Goal: Information Seeking & Learning: Learn about a topic

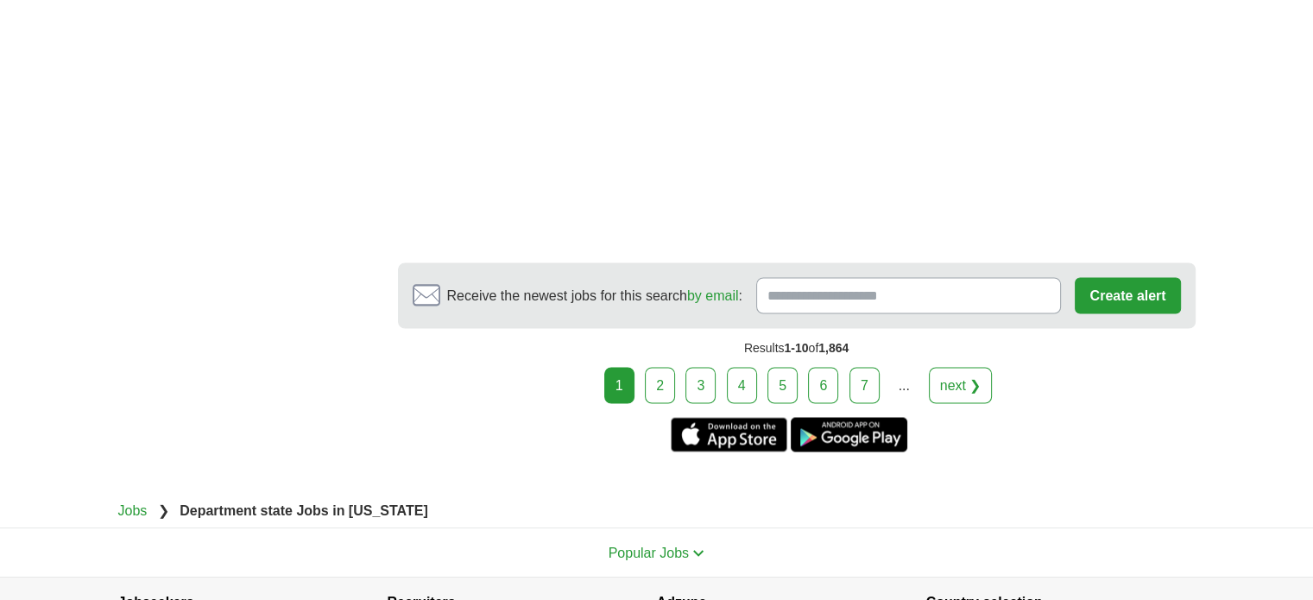
scroll to position [3021, 0]
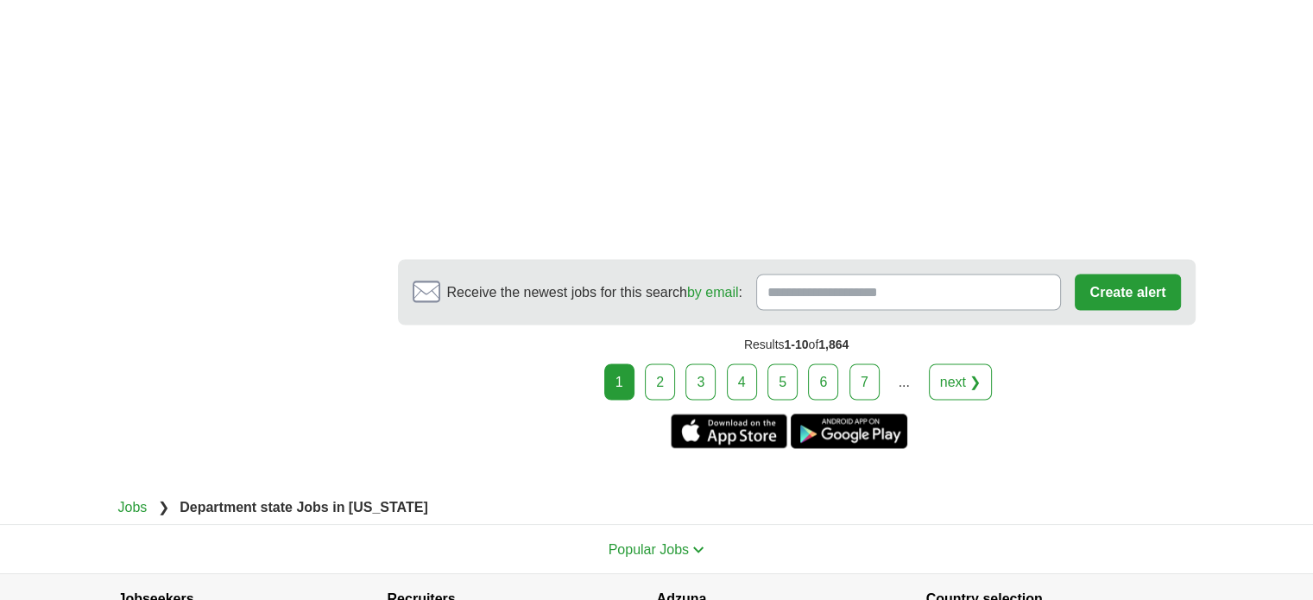
click at [671, 363] on link "2" at bounding box center [660, 381] width 30 height 36
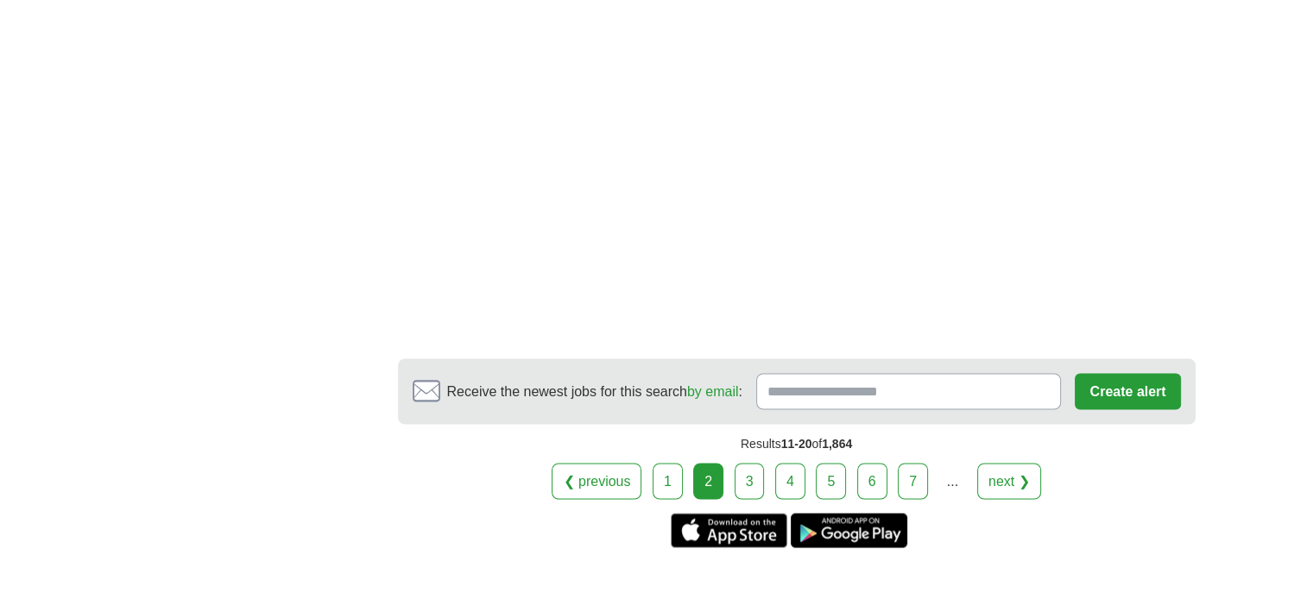
scroll to position [3108, 0]
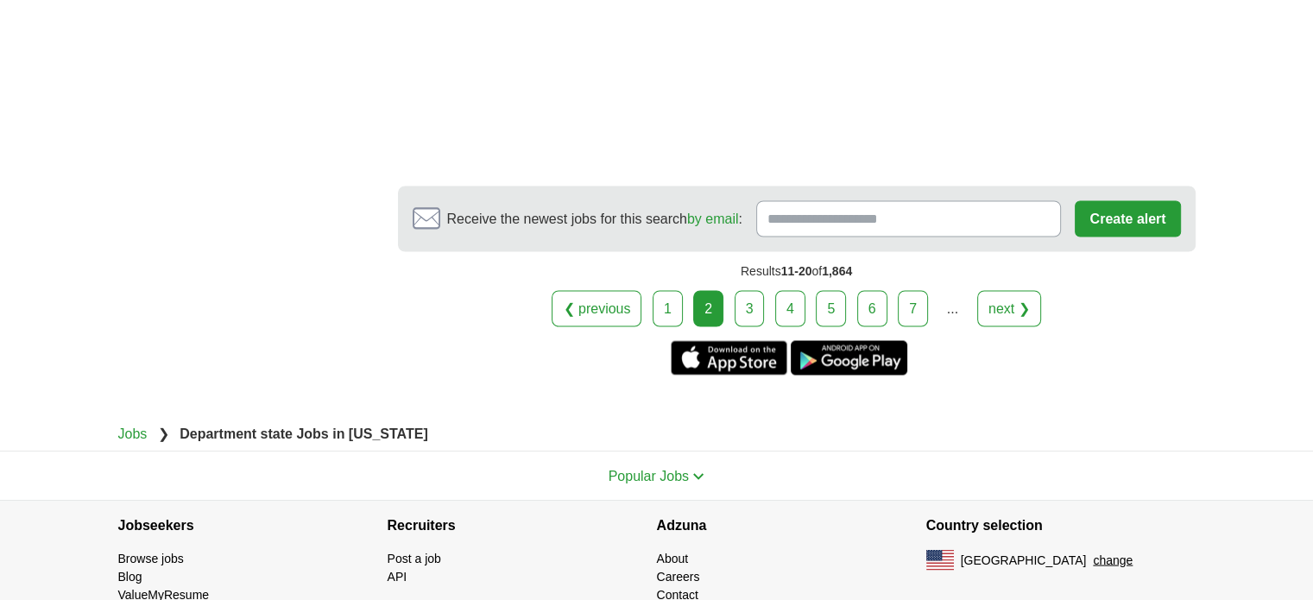
click at [746, 290] on link "3" at bounding box center [750, 308] width 30 height 36
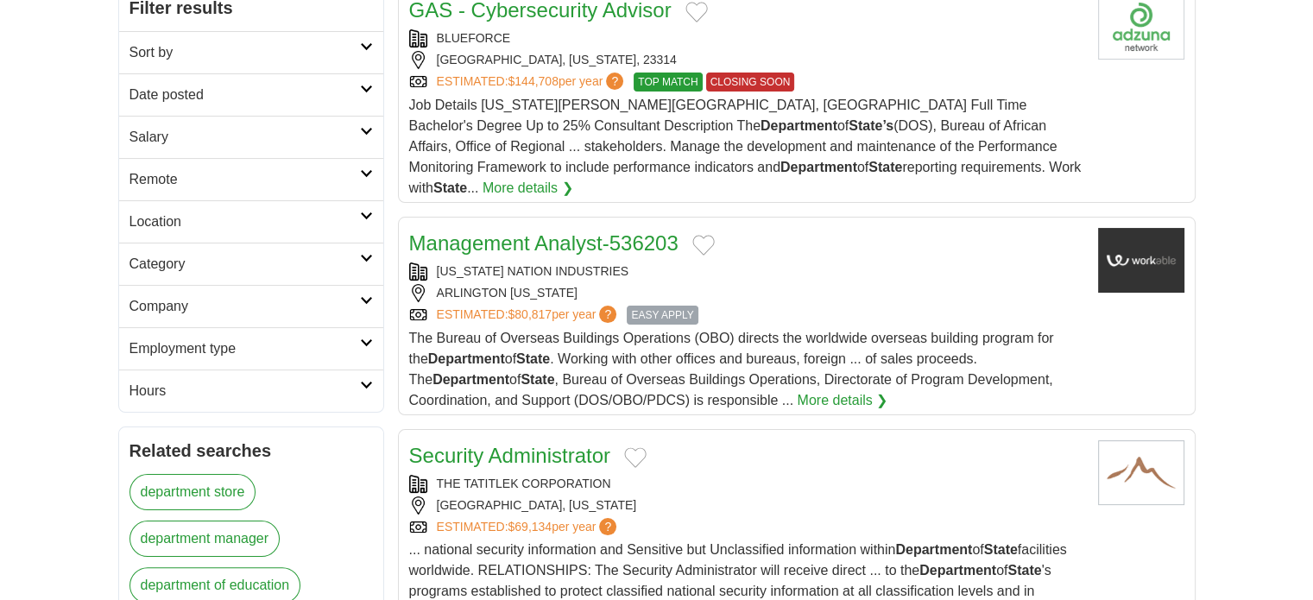
scroll to position [259, 0]
click at [553, 231] on link "Management Analyst-536203" at bounding box center [543, 242] width 269 height 23
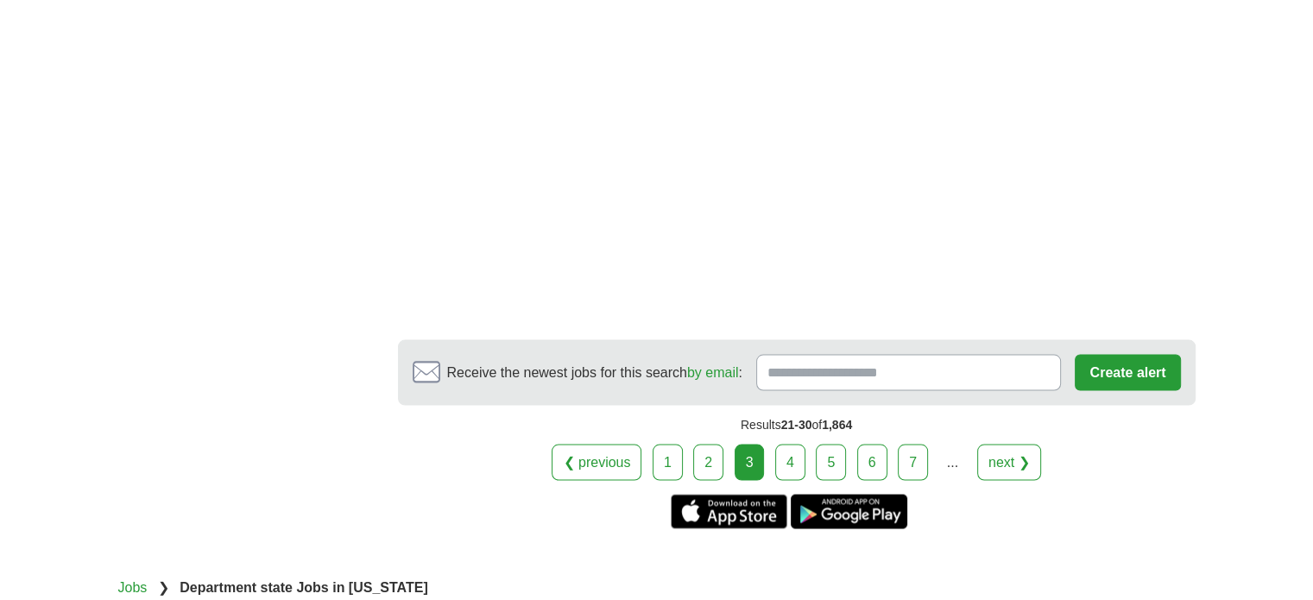
scroll to position [3194, 0]
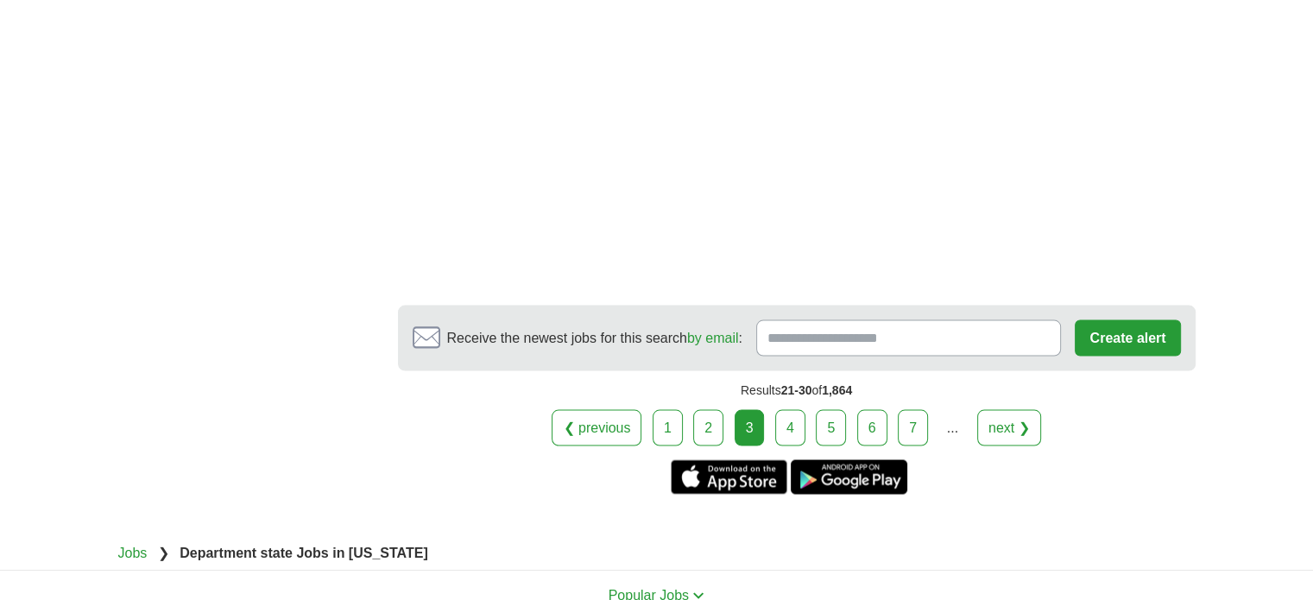
click at [797, 409] on link "4" at bounding box center [790, 427] width 30 height 36
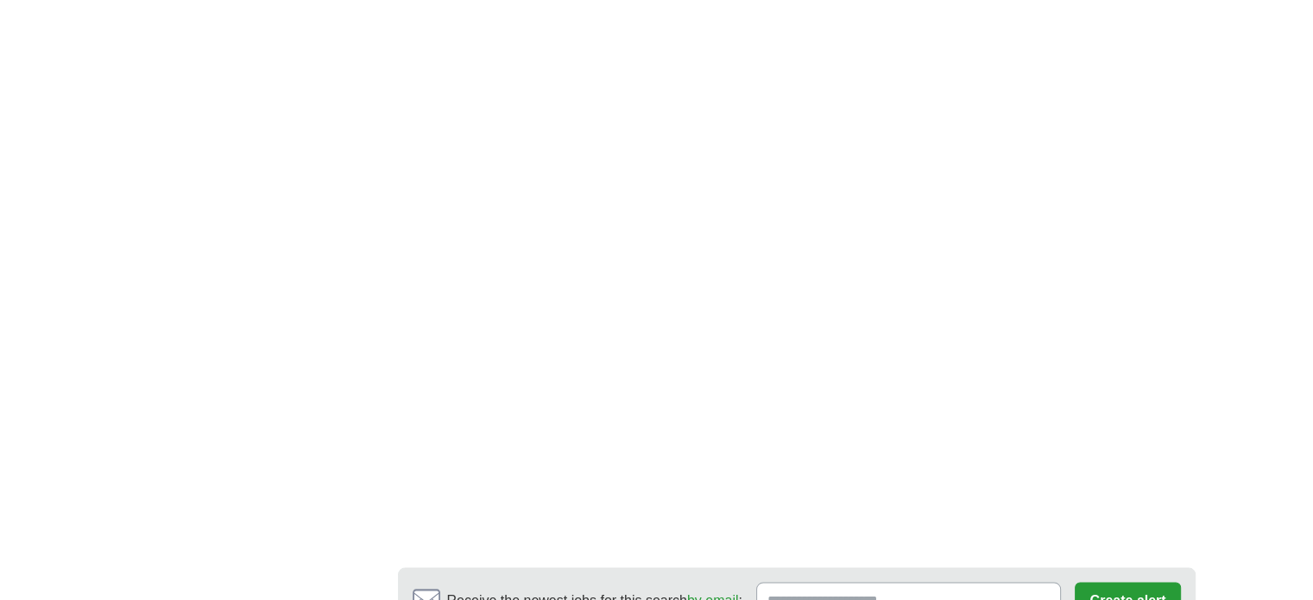
scroll to position [2935, 0]
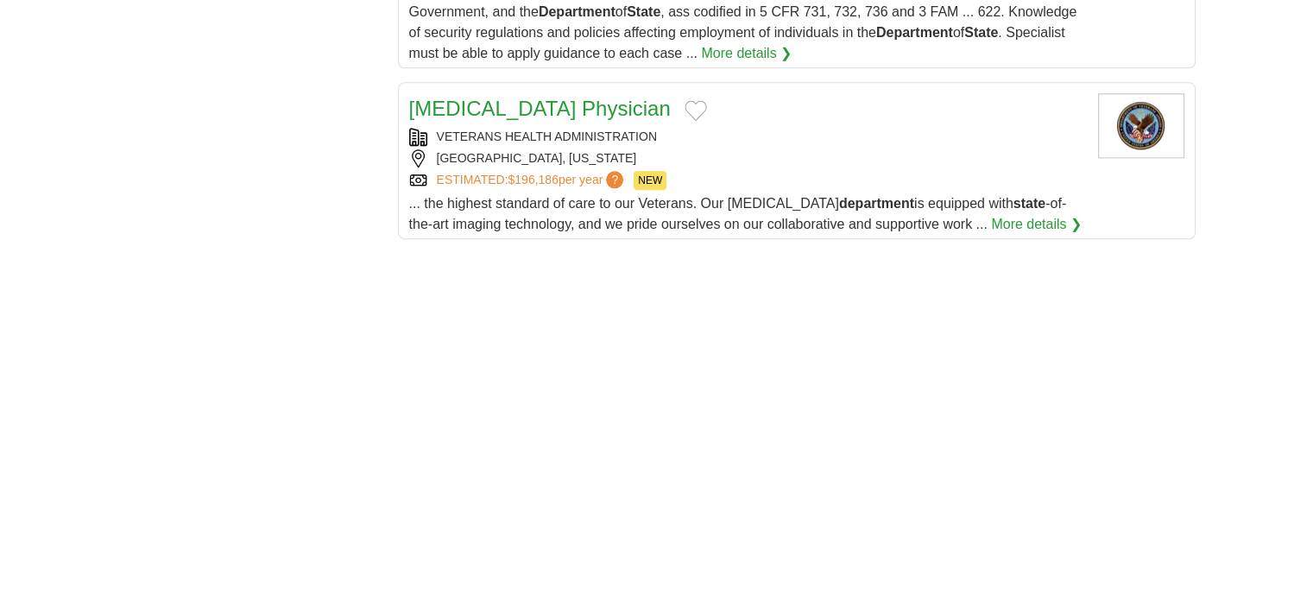
scroll to position [1986, 0]
